Goal: Task Accomplishment & Management: Manage account settings

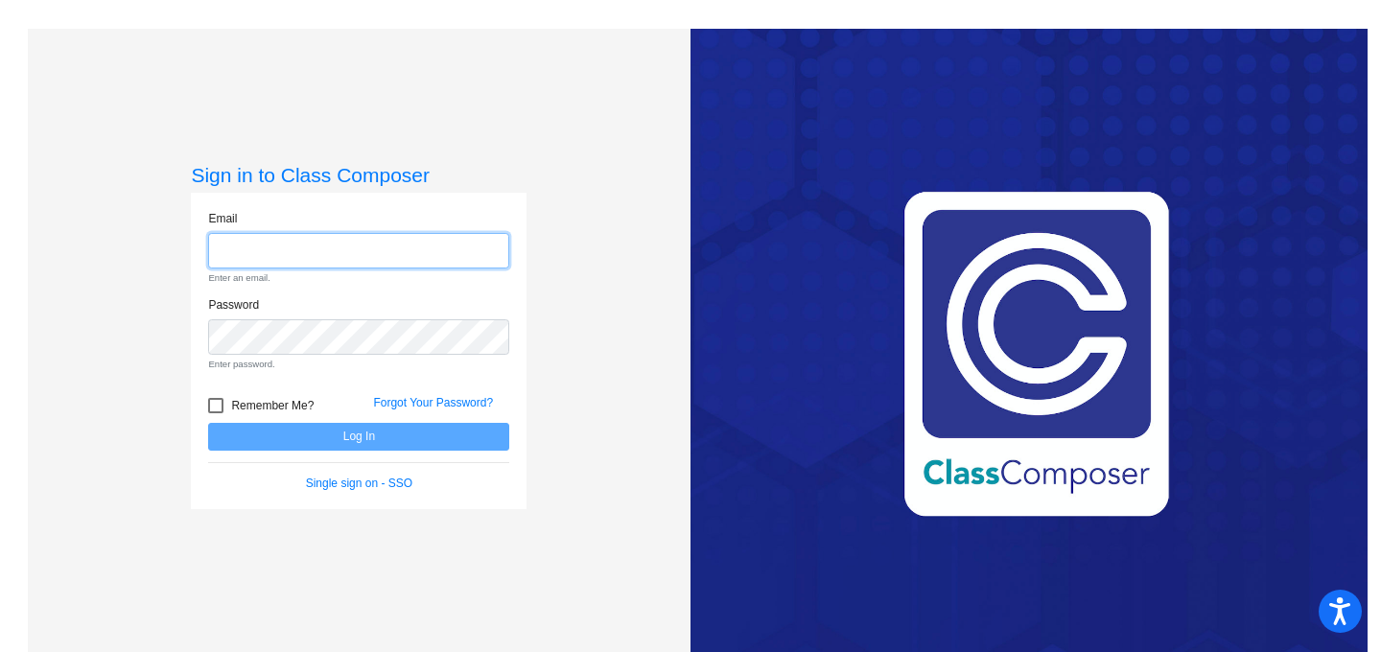
click at [314, 253] on input "email" at bounding box center [358, 250] width 301 height 35
type input "[PERSON_NAME][EMAIL_ADDRESS][PERSON_NAME][DOMAIN_NAME]"
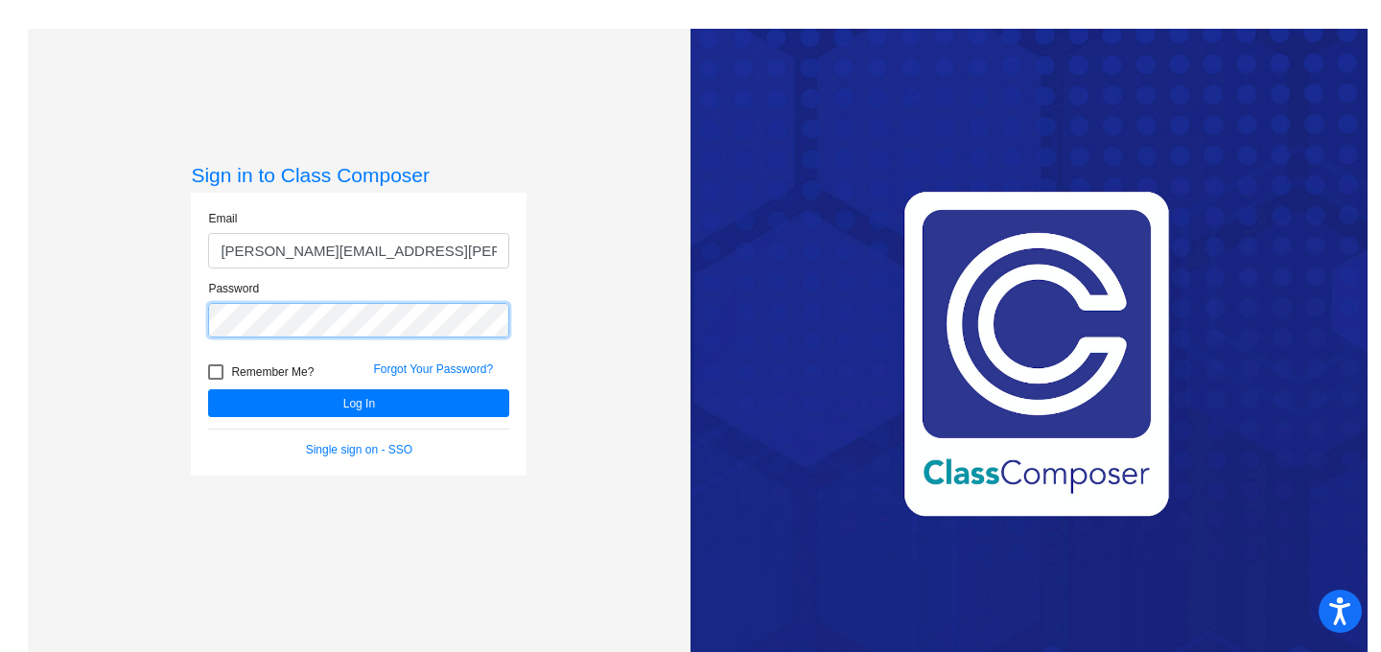
click at [208, 389] on button "Log In" at bounding box center [358, 403] width 301 height 28
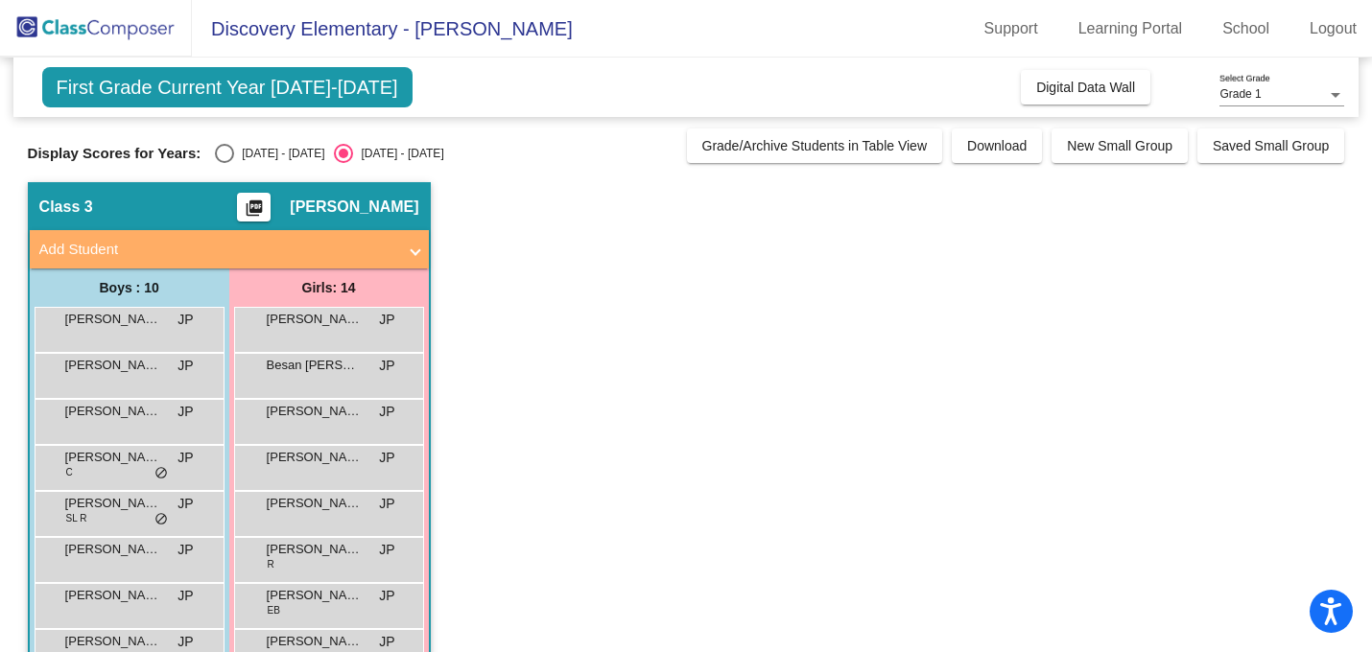
click at [221, 158] on div "Select an option" at bounding box center [224, 153] width 19 height 19
click at [223, 163] on input "[DATE] - [DATE]" at bounding box center [223, 163] width 1 height 1
radio input "true"
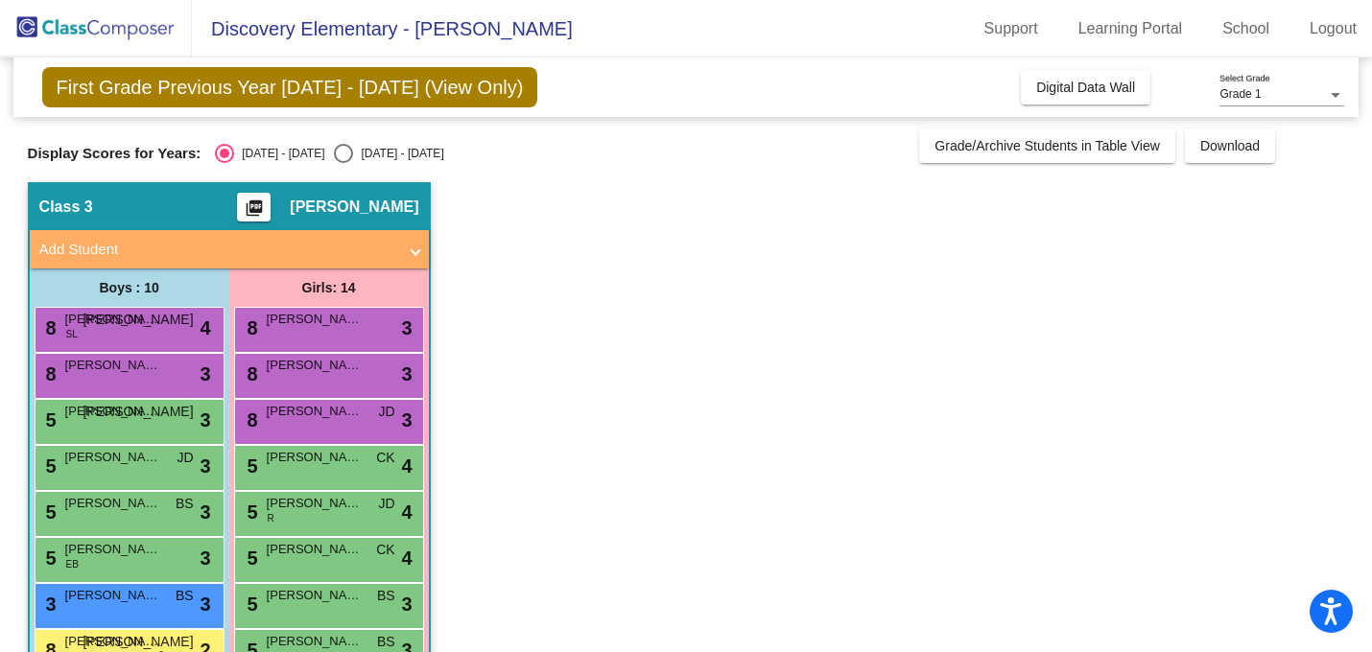
click at [334, 149] on div "Select an option" at bounding box center [343, 153] width 19 height 19
click at [342, 163] on input "[DATE] - [DATE]" at bounding box center [342, 163] width 1 height 1
radio input "true"
